Goal: Information Seeking & Learning: Learn about a topic

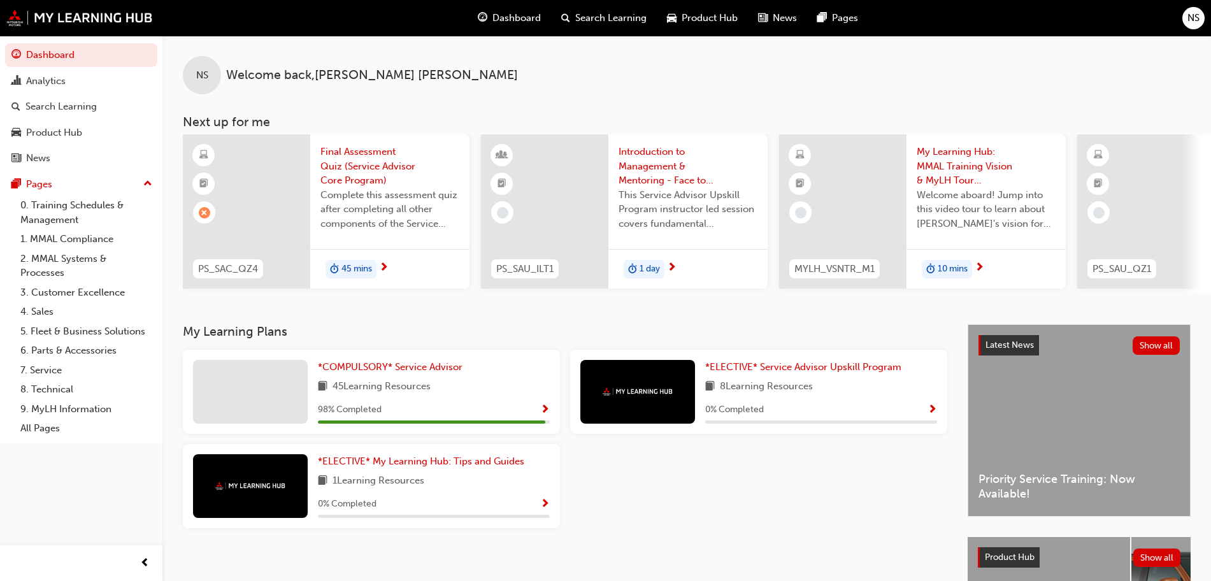
click at [344, 264] on span "45 mins" at bounding box center [357, 269] width 31 height 15
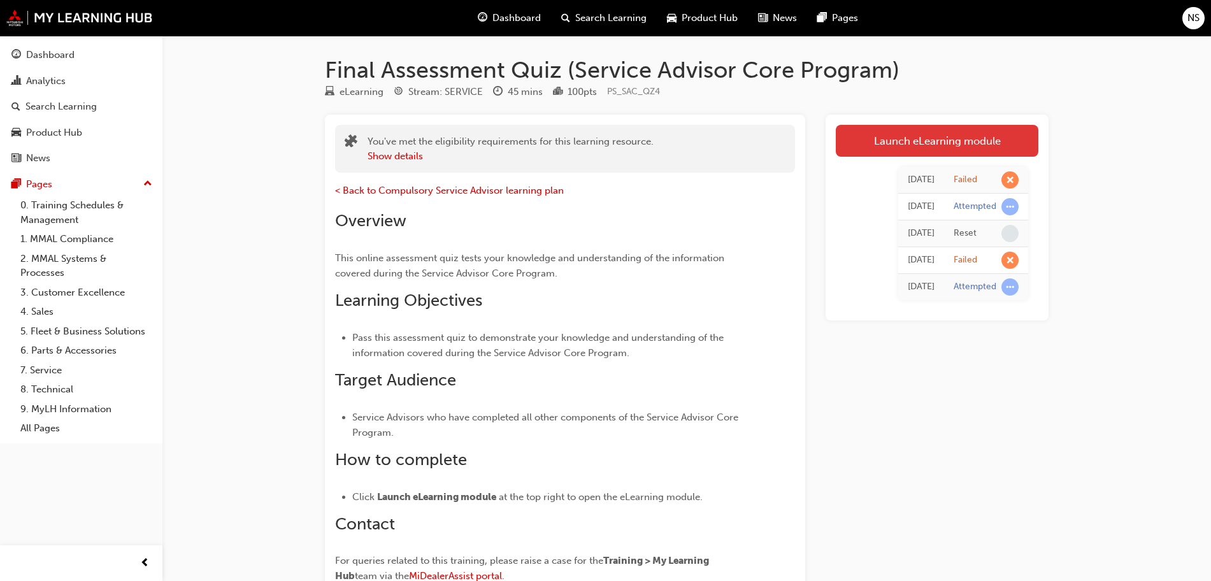
click at [950, 148] on link "Launch eLearning module" at bounding box center [937, 141] width 203 height 32
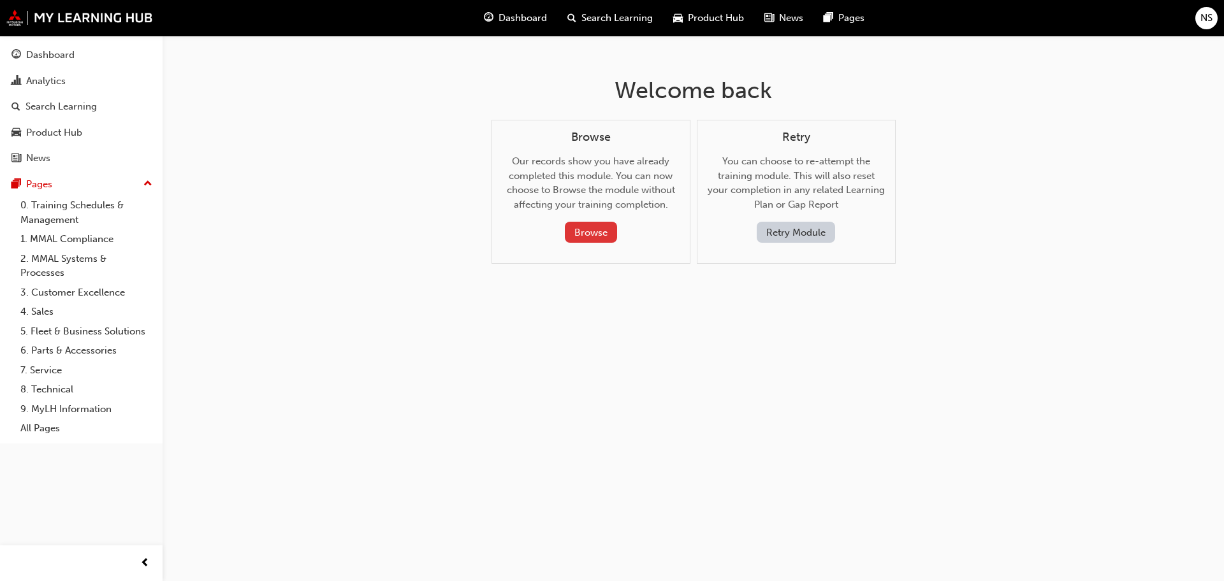
click at [579, 235] on button "Browse" at bounding box center [591, 232] width 52 height 21
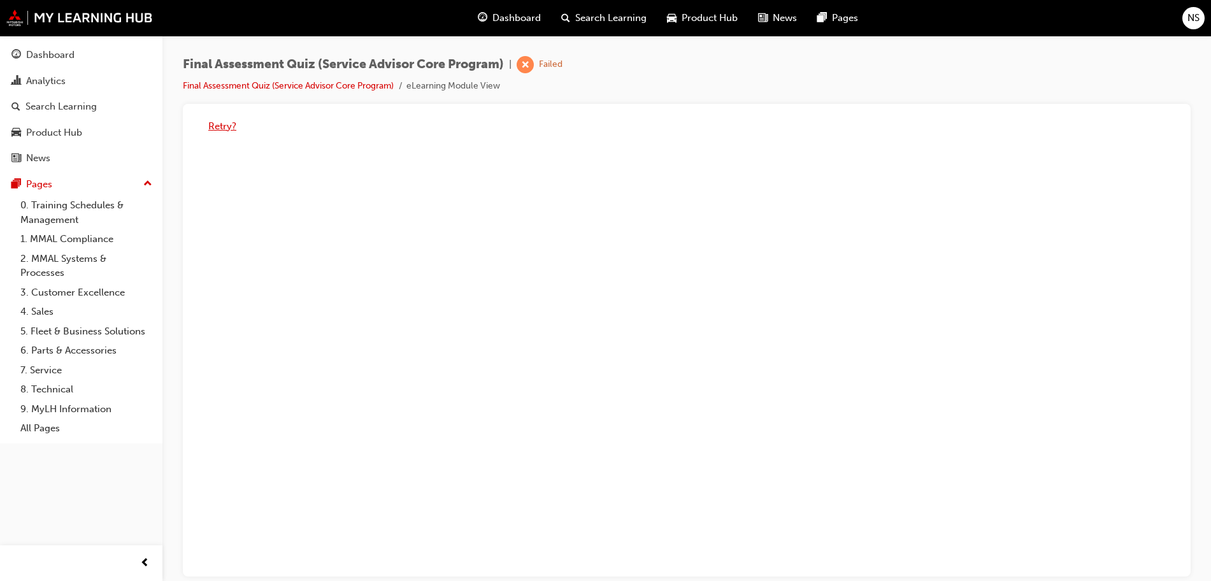
click at [226, 128] on button "Retry?" at bounding box center [222, 126] width 28 height 15
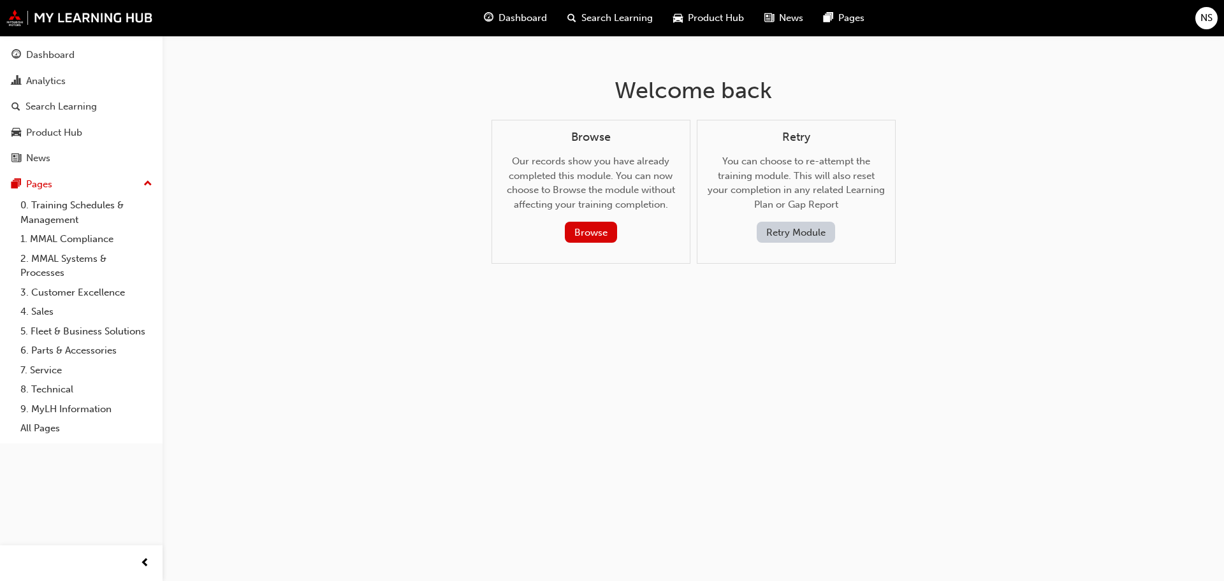
click at [791, 231] on button "Retry Module" at bounding box center [795, 232] width 78 height 21
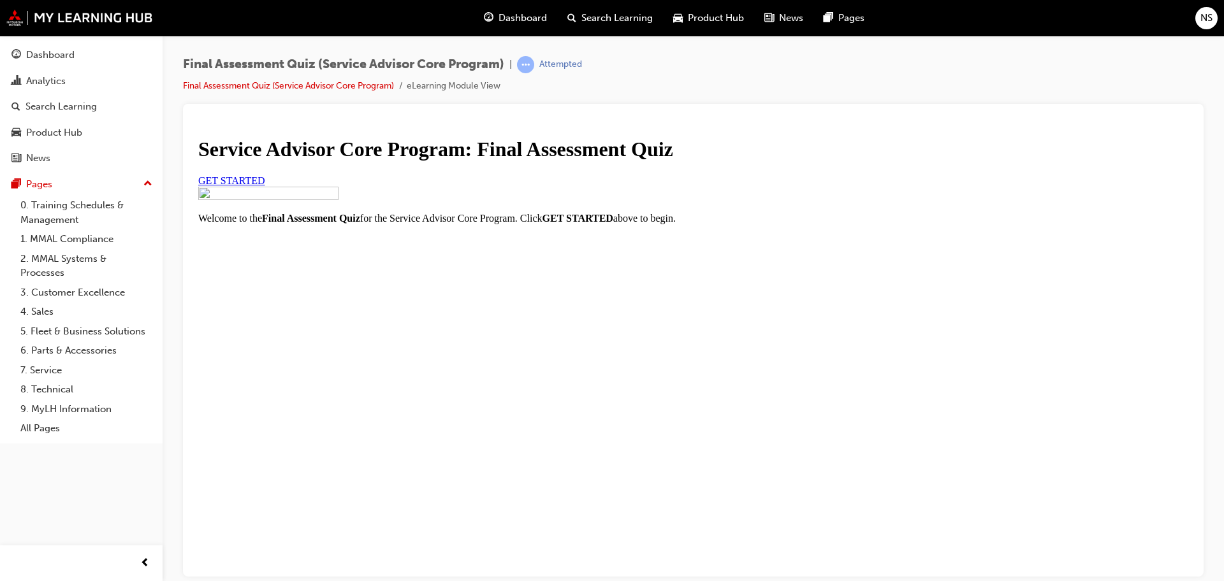
click at [265, 185] on span "GET STARTED" at bounding box center [231, 180] width 67 height 11
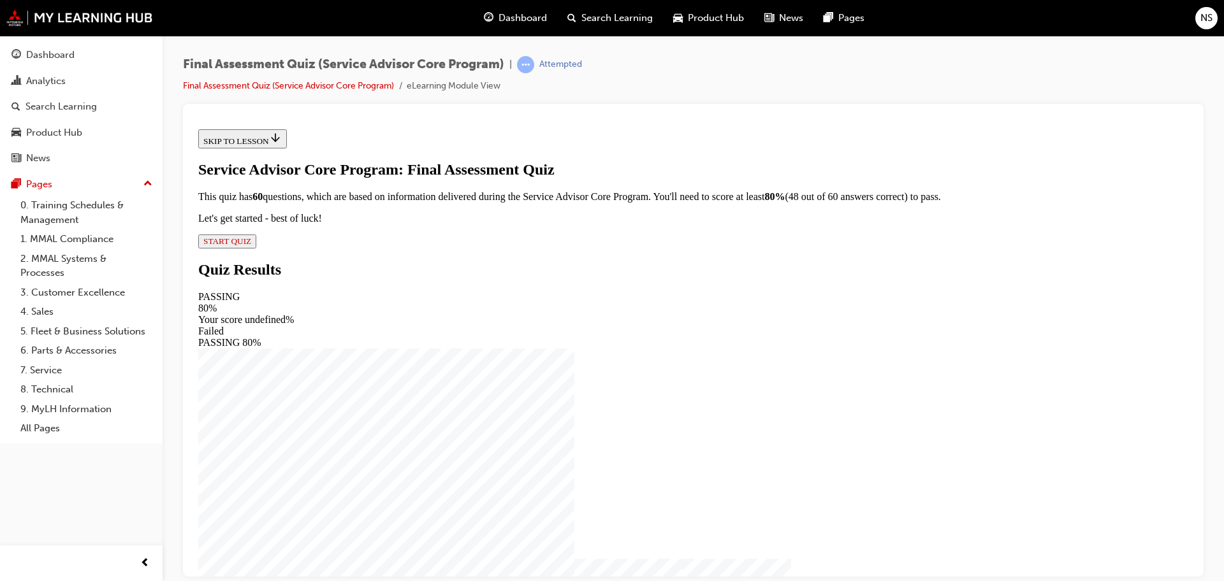
click at [251, 245] on span "START QUIZ" at bounding box center [227, 241] width 48 height 10
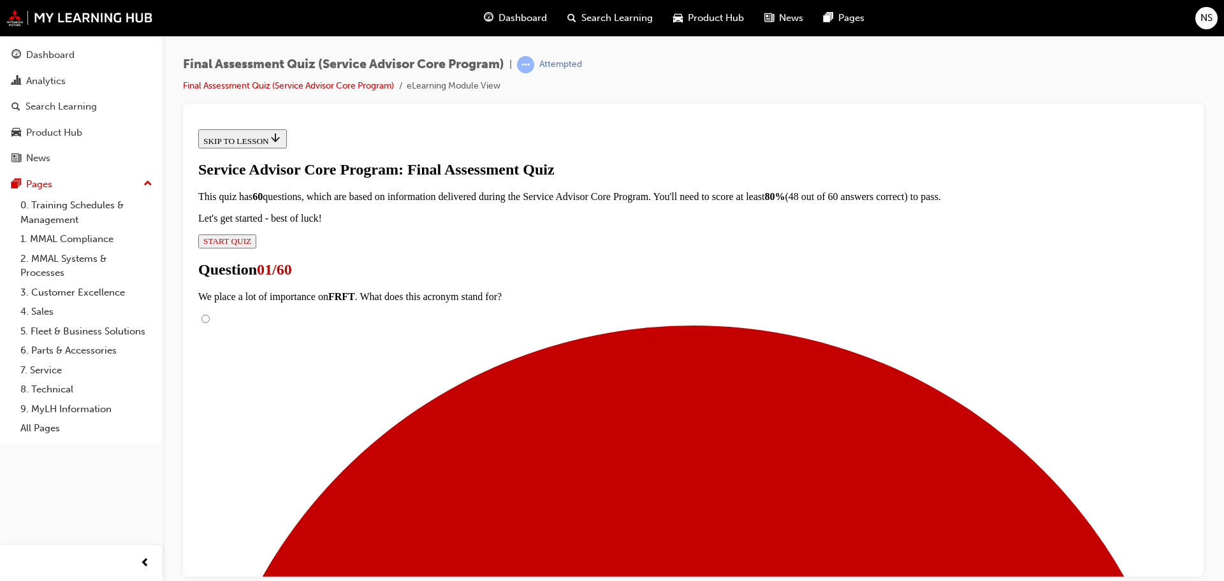
scroll to position [127, 0]
radio input "true"
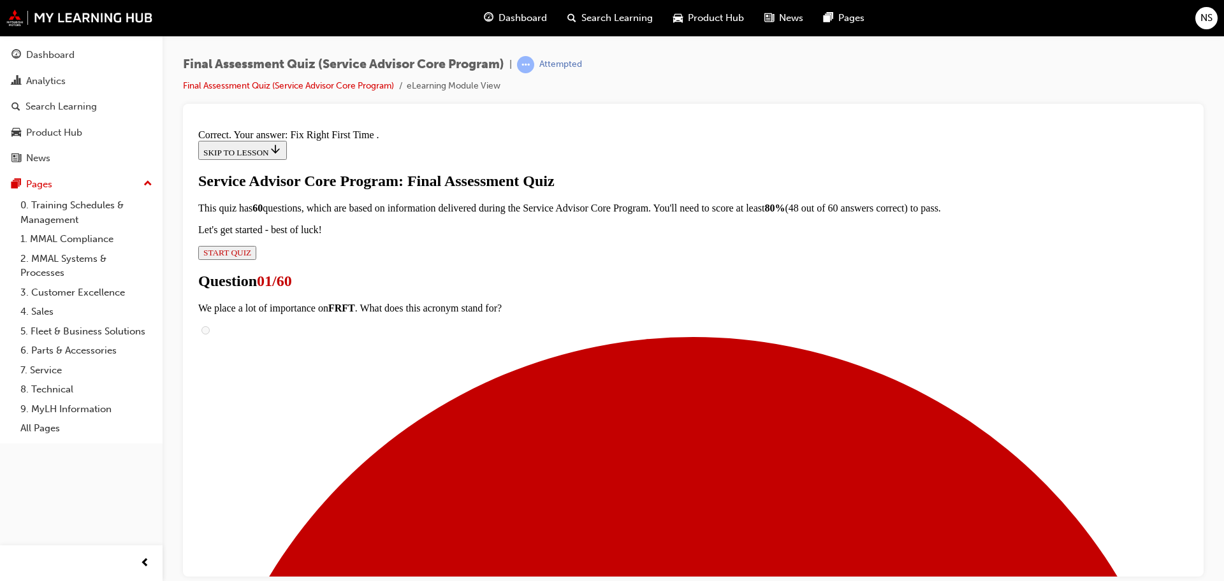
scroll to position [243, 0]
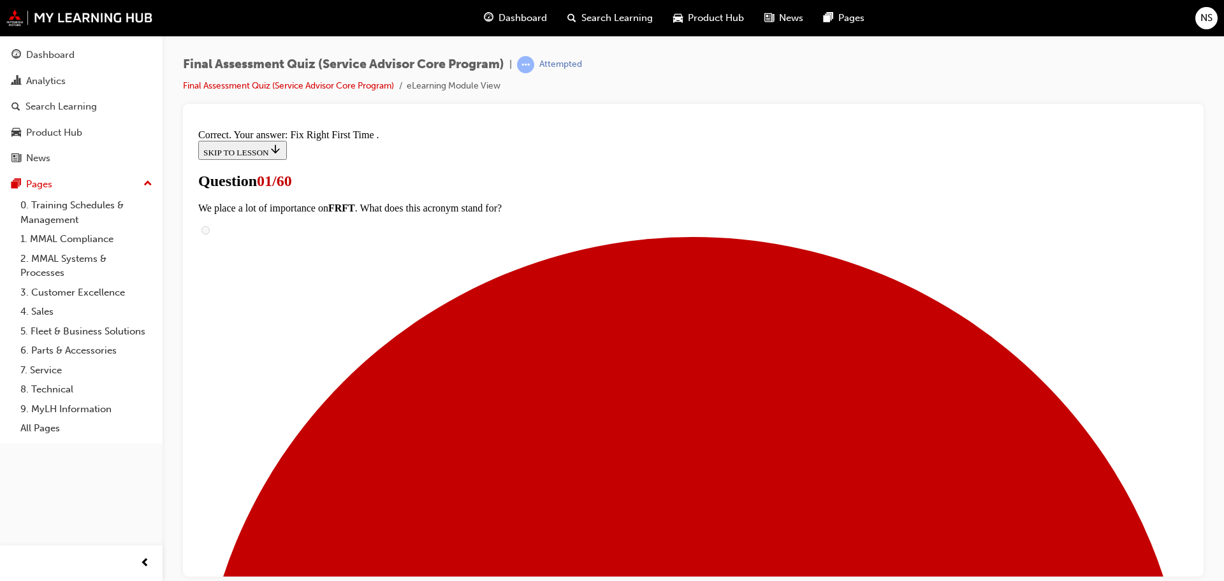
scroll to position [351, 0]
checkbox input "true"
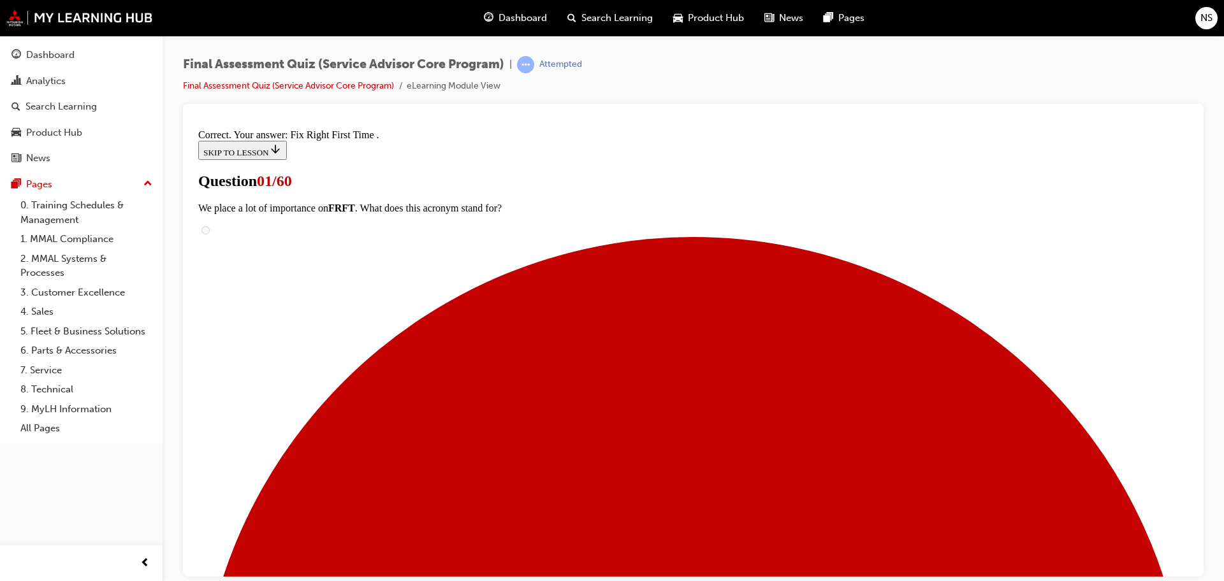
checkbox input "true"
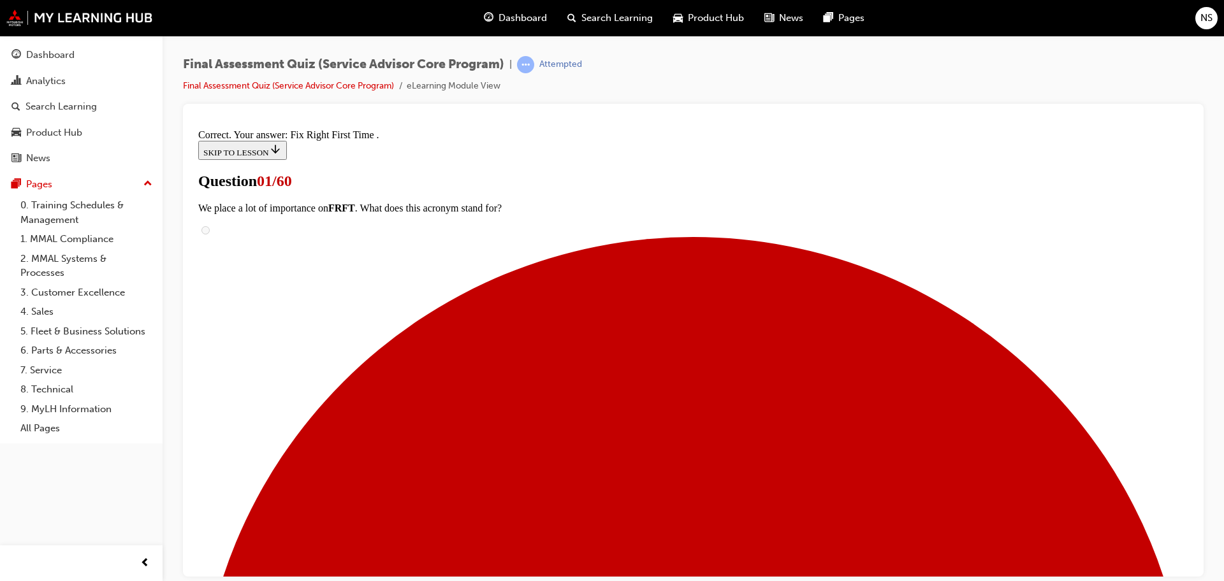
scroll to position [223, 0]
checkbox input "true"
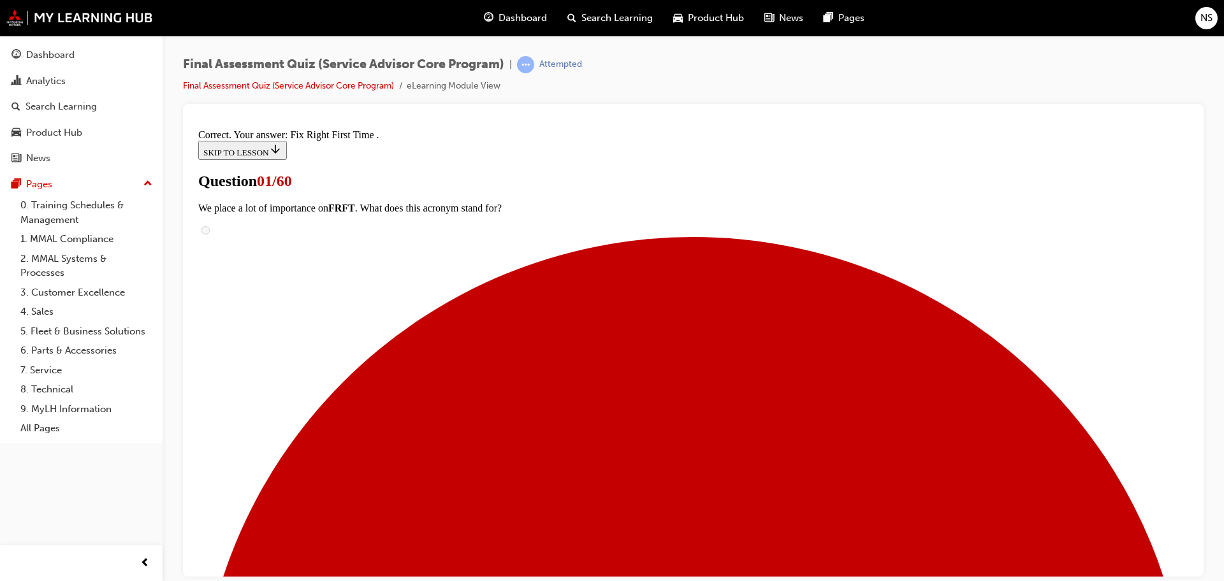
checkbox input "true"
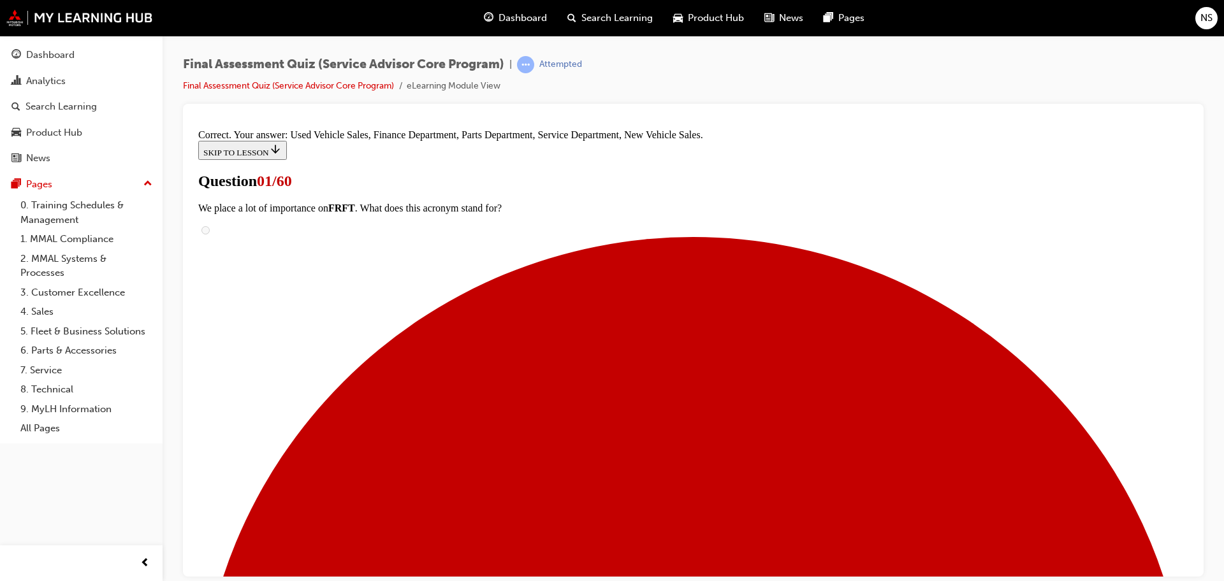
scroll to position [512, 0]
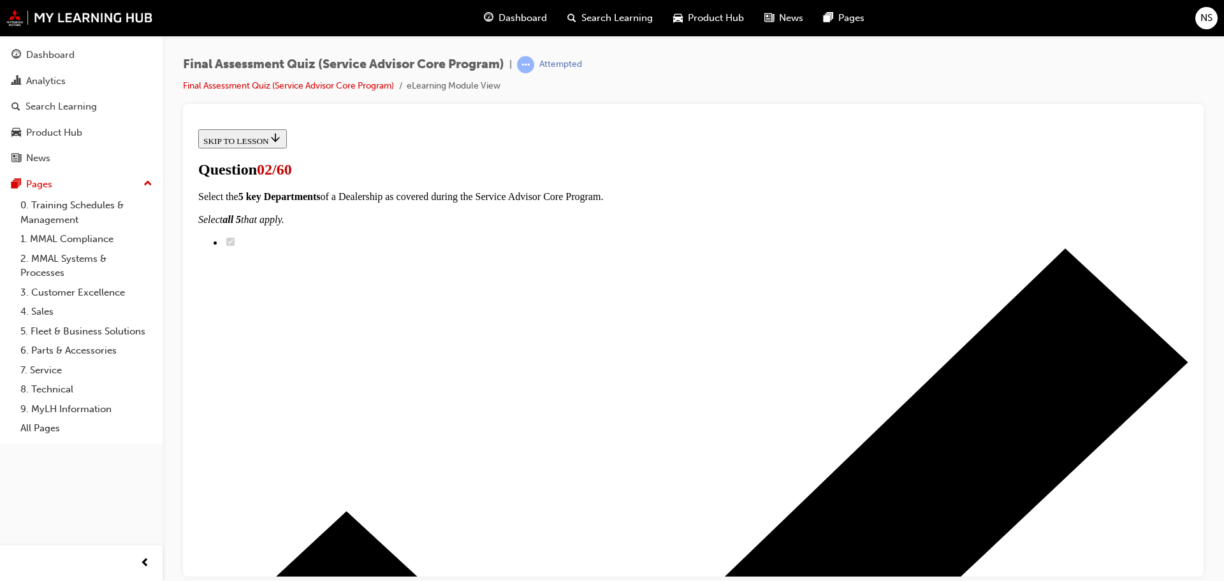
scroll to position [127, 0]
radio input "true"
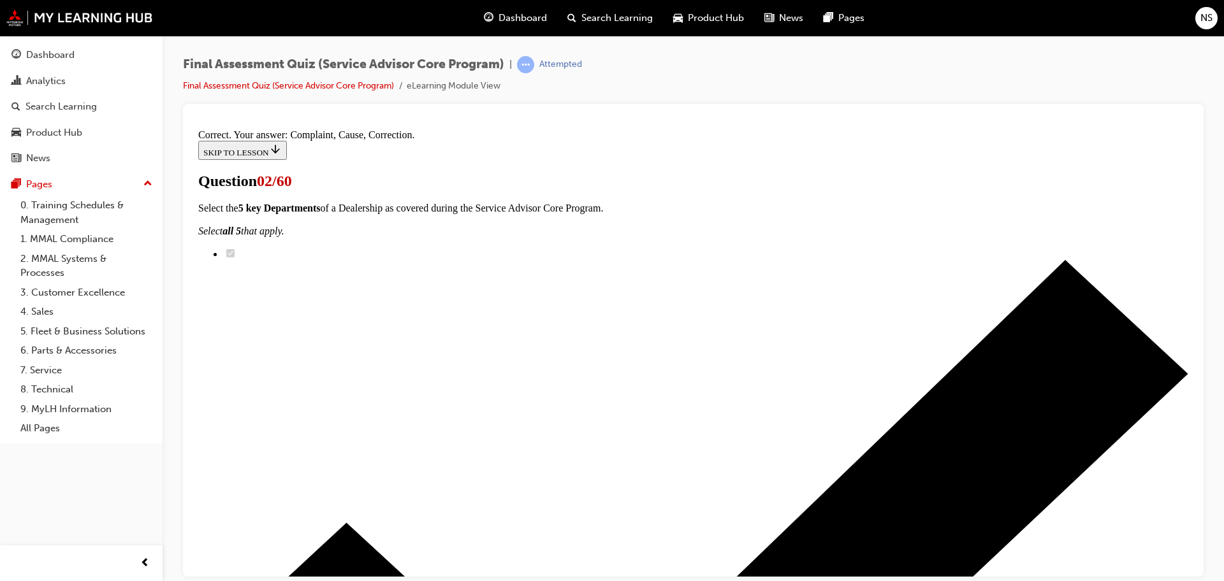
scroll to position [235, 0]
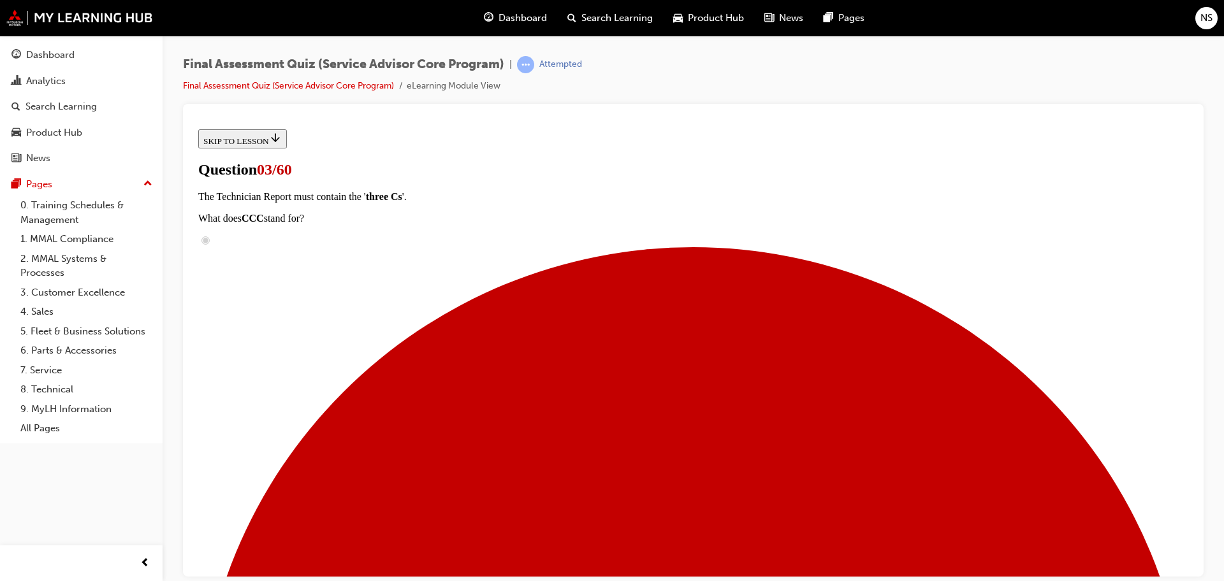
scroll to position [96, 0]
radio input "true"
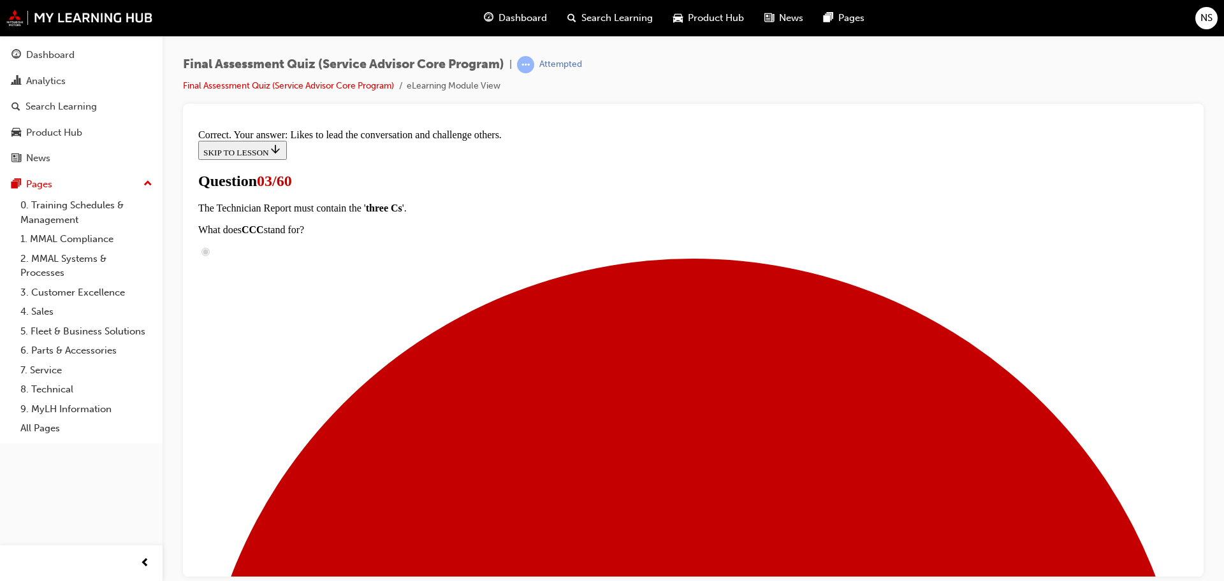
scroll to position [192, 0]
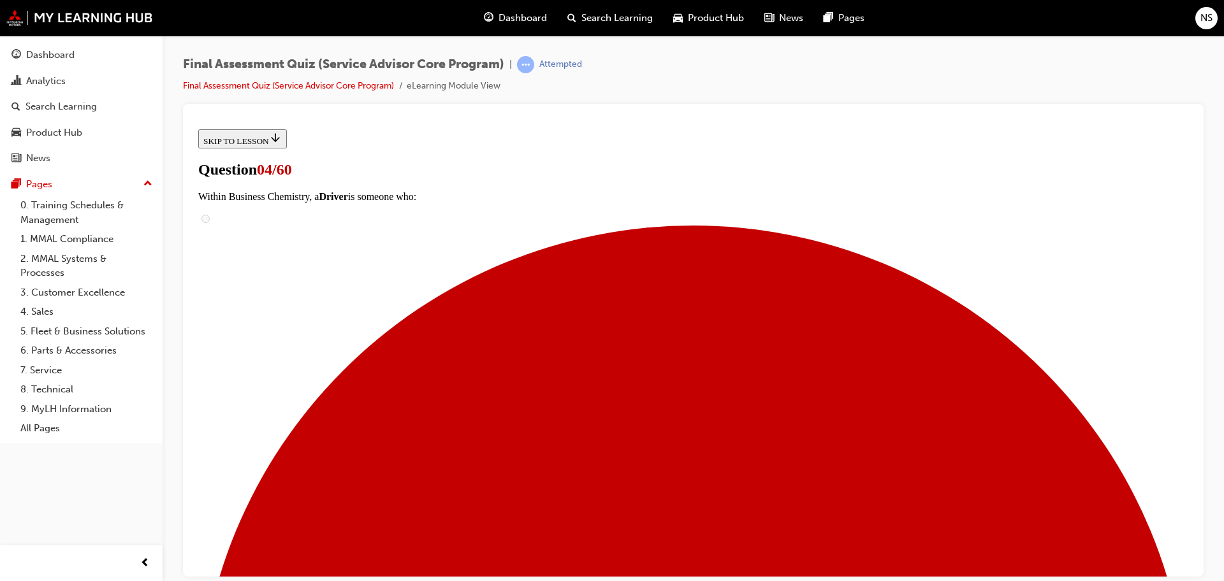
scroll to position [159, 0]
checkbox input "true"
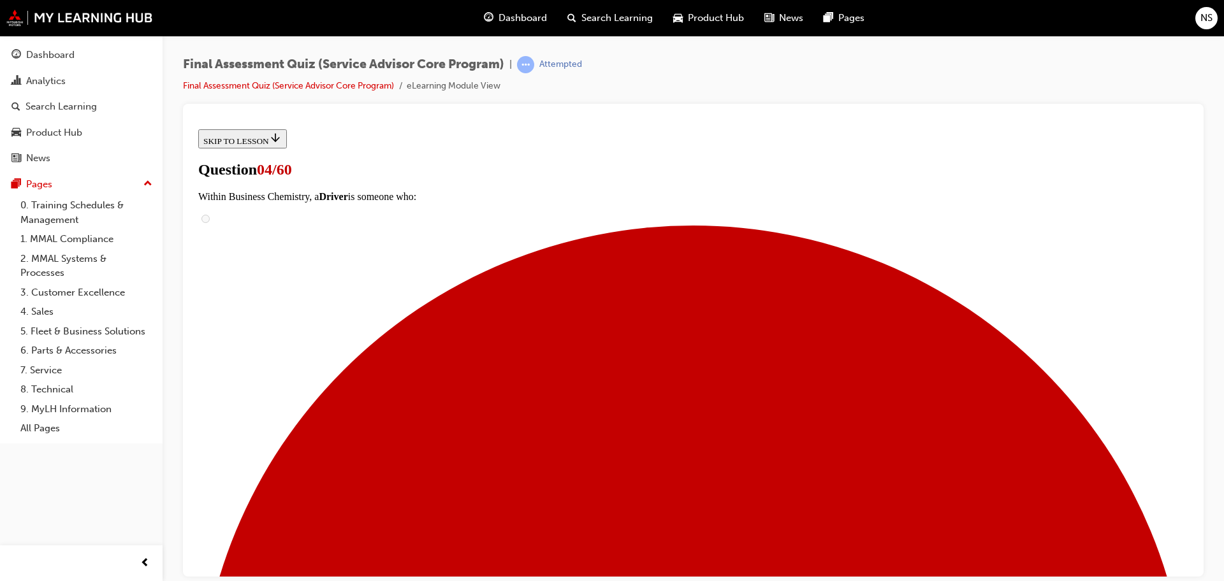
checkbox input "true"
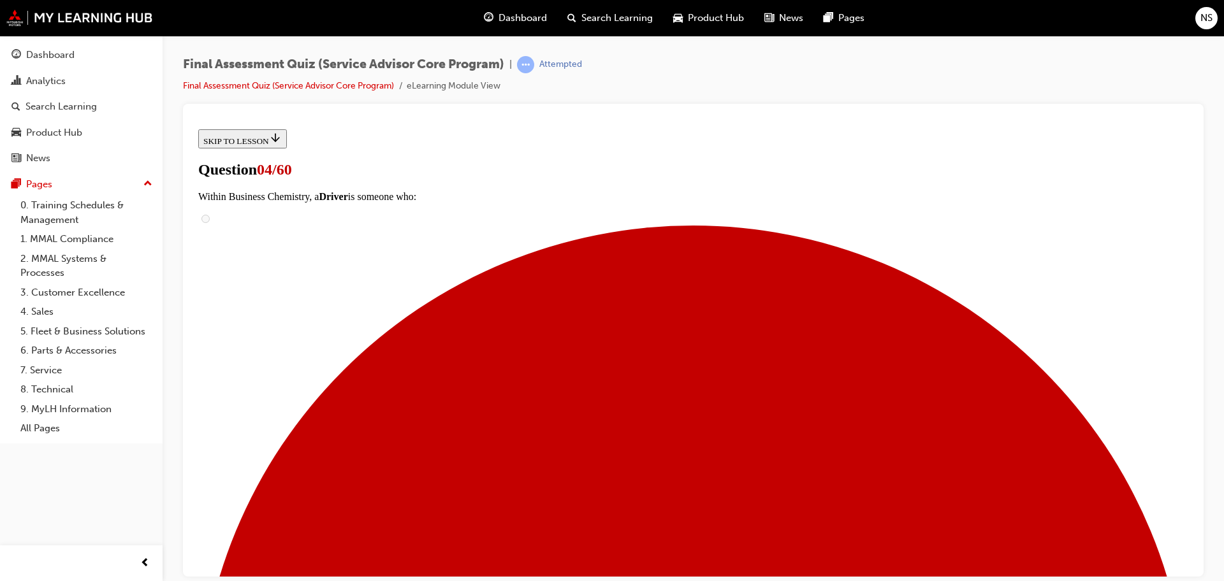
checkbox input "true"
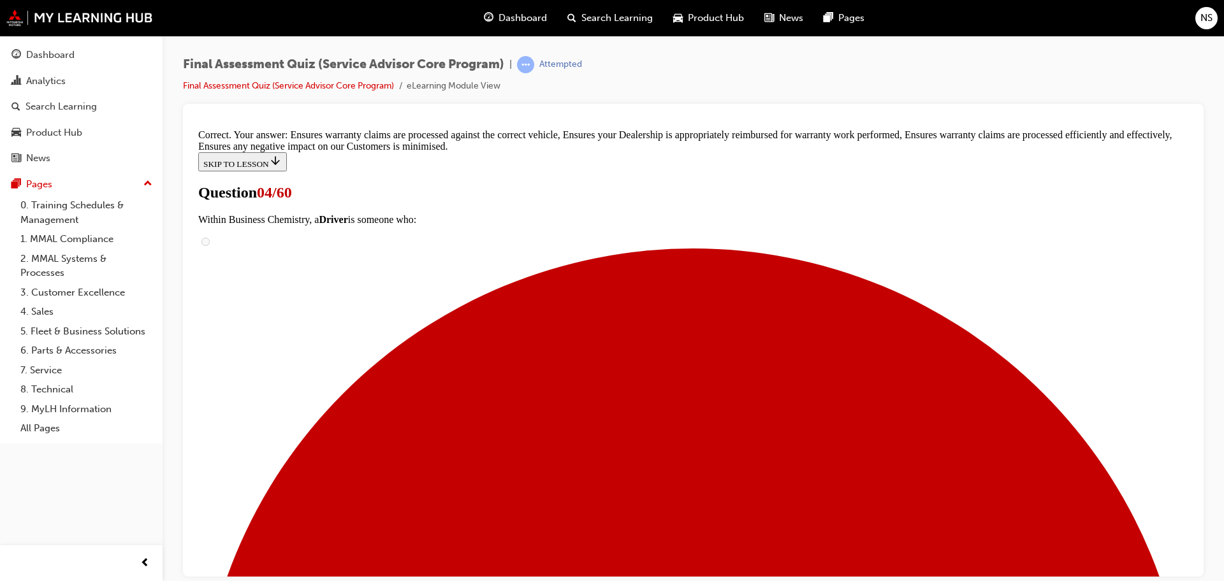
scroll to position [270, 0]
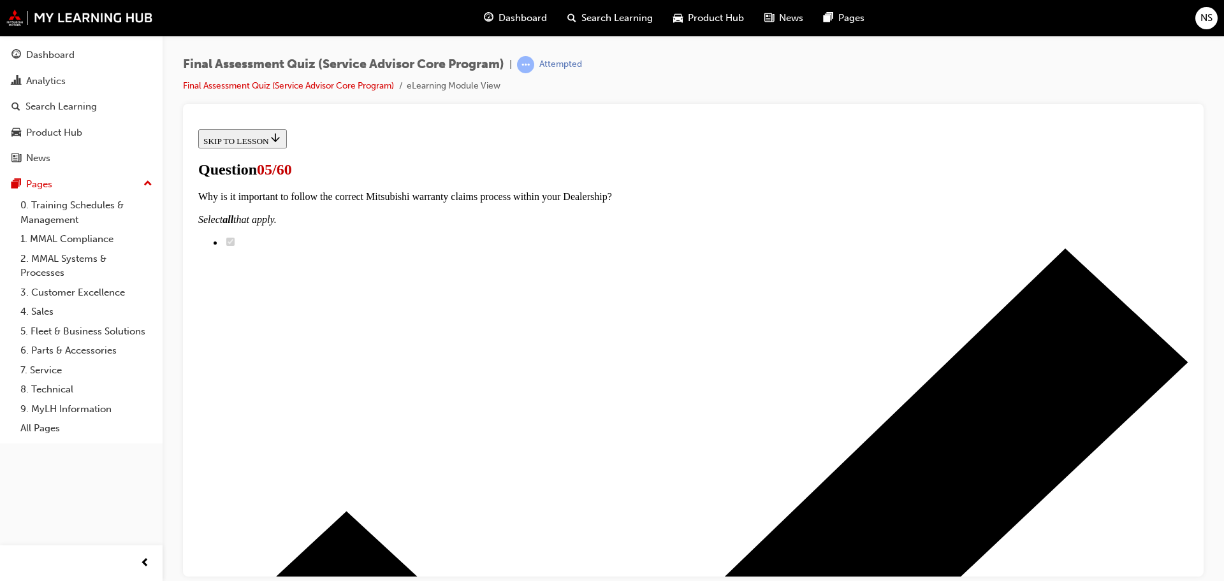
scroll to position [127, 0]
radio input "true"
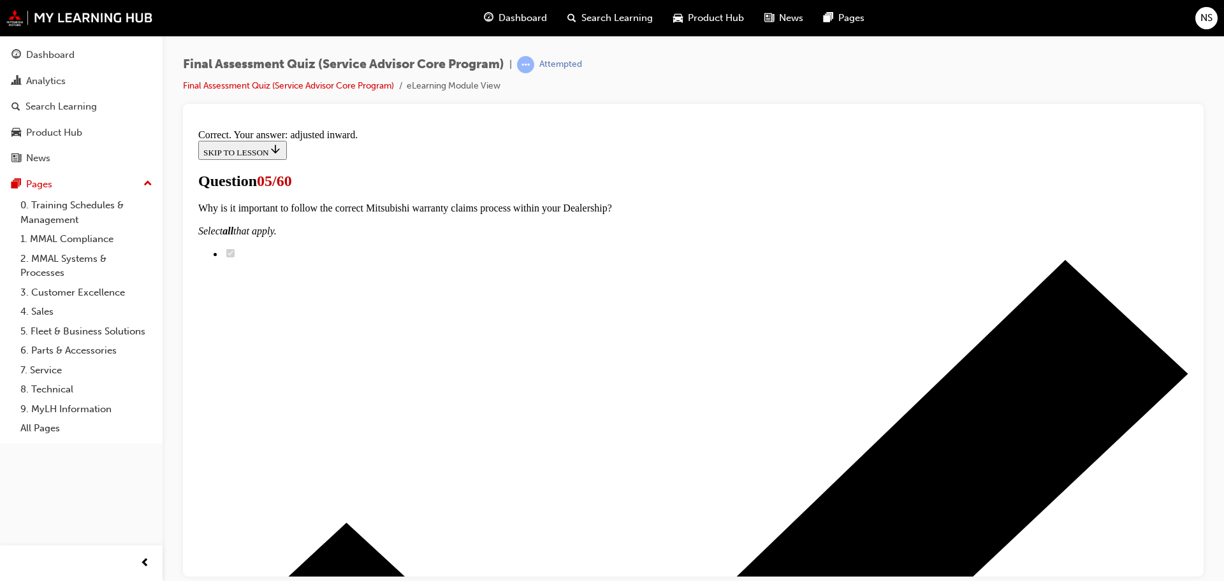
scroll to position [322, 0]
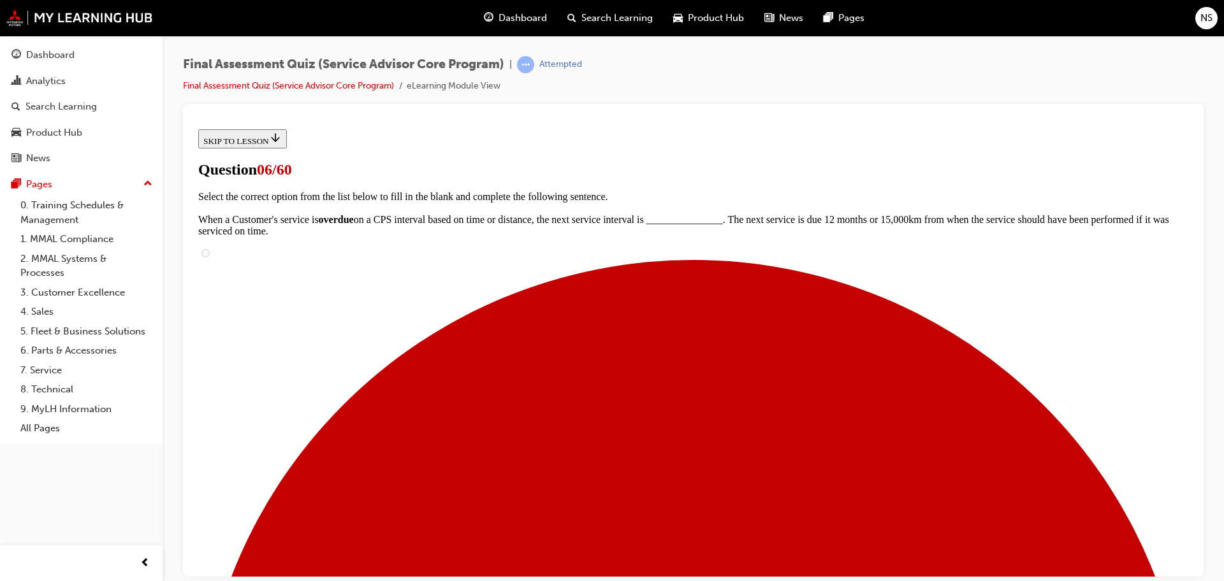
scroll to position [0, 0]
